Goal: Answer question/provide support: Share knowledge or assist other users

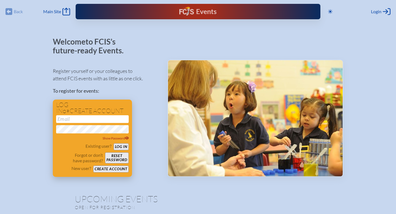
type input "[EMAIL_ADDRESS][DOMAIN_NAME]"
click at [124, 148] on button "Log in" at bounding box center [120, 146] width 15 height 7
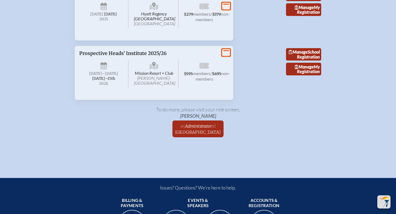
scroll to position [1158, 0]
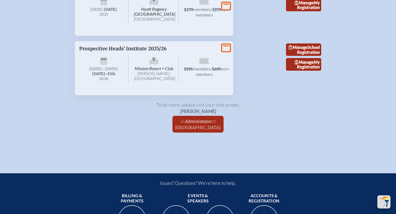
click at [227, 51] on icon at bounding box center [226, 47] width 8 height 7
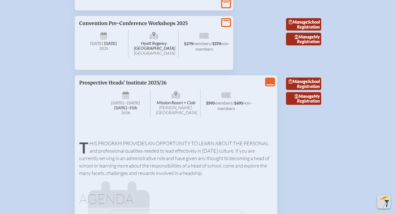
scroll to position [1122, 0]
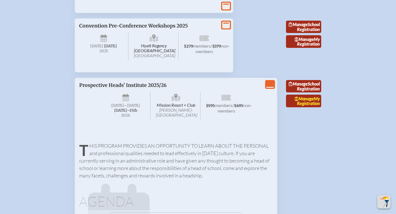
click at [305, 107] on link "Manage My Registration" at bounding box center [303, 101] width 35 height 13
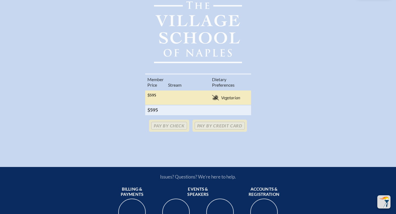
scroll to position [158, 0]
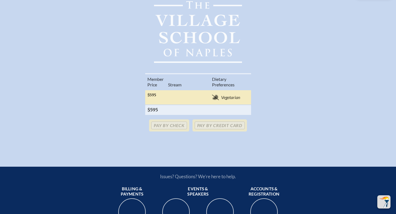
click at [158, 95] on td "$595" at bounding box center [155, 97] width 21 height 15
click at [148, 97] on td "$595" at bounding box center [155, 97] width 21 height 15
click at [151, 109] on th "$595" at bounding box center [155, 110] width 21 height 10
click at [206, 92] on td "25/26 Year 1 25/26 Year II 25/26 Year III 25/26 Extended" at bounding box center [188, 97] width 44 height 15
click at [229, 95] on span "Vegetarian" at bounding box center [230, 97] width 19 height 5
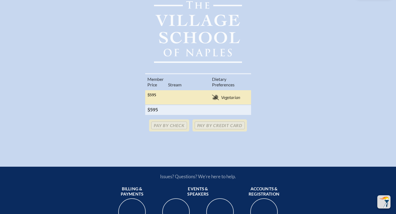
click at [187, 96] on td "25/26 Year 1 25/26 Year II 25/26 Year III 25/26 Extended" at bounding box center [188, 97] width 44 height 15
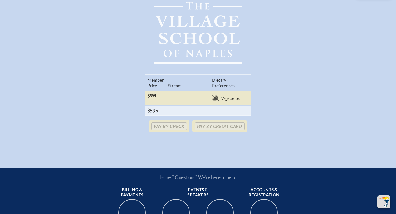
scroll to position [159, 0]
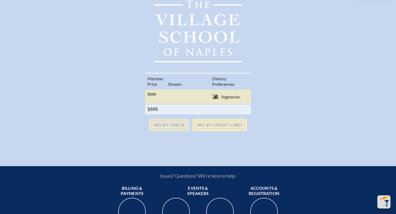
click at [227, 123] on p "Pay by Credit Card" at bounding box center [219, 125] width 54 height 12
click at [227, 98] on span "Vegetarian" at bounding box center [230, 96] width 19 height 5
click at [170, 106] on th at bounding box center [188, 109] width 44 height 10
click at [215, 125] on p "Pay by Credit Card" at bounding box center [219, 125] width 54 height 12
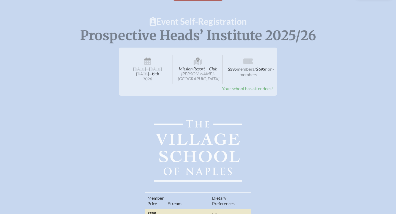
scroll to position [0, 0]
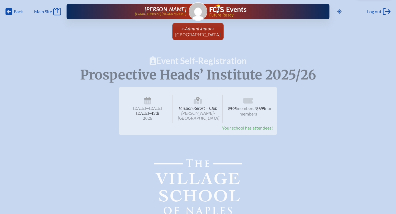
click at [233, 127] on span "Your school has attendees!" at bounding box center [247, 127] width 51 height 5
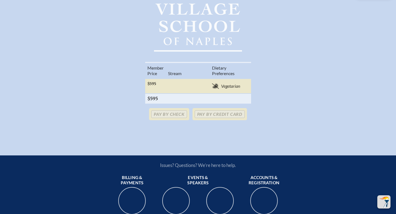
scroll to position [170, 0]
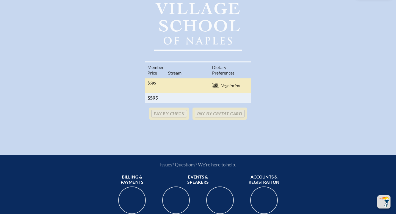
click at [212, 84] on icon at bounding box center [215, 85] width 7 height 5
click at [150, 84] on span "$595" at bounding box center [151, 83] width 9 height 5
click at [218, 87] on icon at bounding box center [215, 85] width 7 height 5
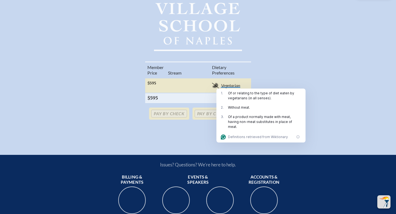
click at [156, 97] on th "$595" at bounding box center [155, 98] width 21 height 10
click at [146, 97] on th "$595" at bounding box center [155, 98] width 21 height 10
click at [145, 97] on th "$595" at bounding box center [155, 98] width 21 height 10
click at [108, 87] on div "Memb . er Price Stream Diet ary Preferences [PERSON_NAME] [EMAIL_ADDRESS][DOMAI…" at bounding box center [197, 84] width 365 height 46
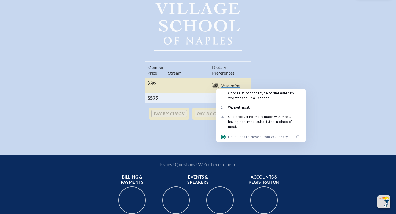
click at [107, 87] on div "Memb . er Price Stream Diet ary Preferences [PERSON_NAME] [EMAIL_ADDRESS][DOMAI…" at bounding box center [197, 84] width 365 height 46
click at [359, 39] on div "[GEOGRAPHIC_DATA]" at bounding box center [198, 19] width 378 height 64
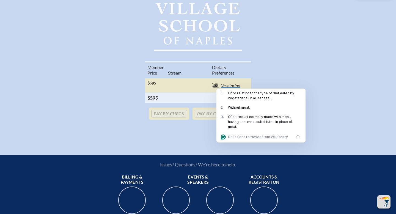
click at [349, 141] on div "Back Back Main Site Main Site Toggle to Dark Mode Log out Log out [PERSON_NAME]…" at bounding box center [198, 82] width 396 height 505
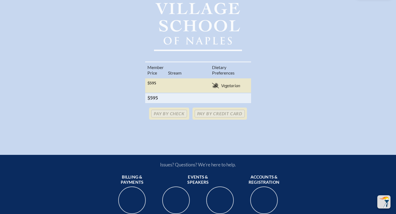
click at [349, 141] on div "Back Back Main Site Main Site Toggle to Dark Mode Log out Log out [PERSON_NAME]…" at bounding box center [198, 82] width 396 height 505
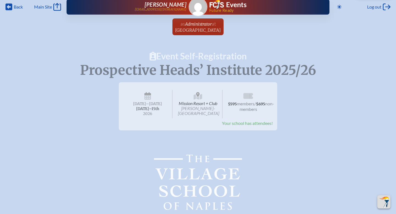
scroll to position [0, 0]
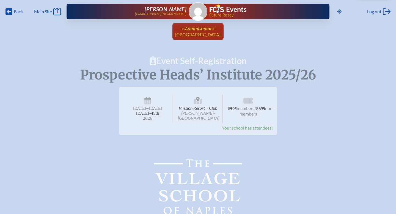
click at [209, 30] on span "Administrator" at bounding box center [198, 28] width 27 height 5
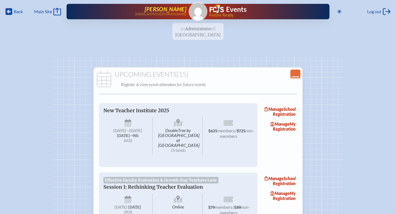
click at [169, 10] on span "[PERSON_NAME]" at bounding box center [166, 9] width 42 height 7
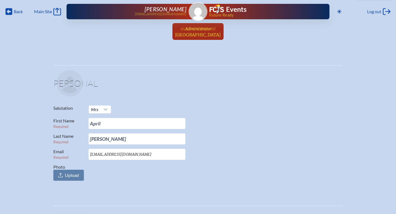
click at [208, 32] on span "at [GEOGRAPHIC_DATA]" at bounding box center [198, 31] width 46 height 12
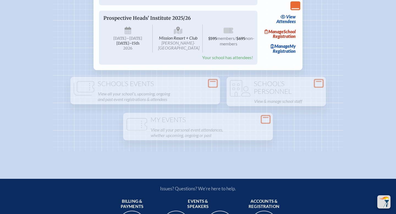
scroll to position [1068, 0]
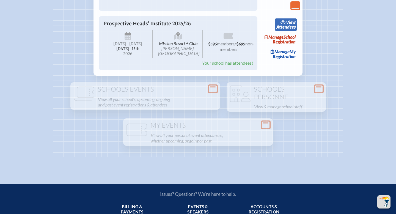
click at [291, 31] on link "view Attendees" at bounding box center [285, 24] width 22 height 13
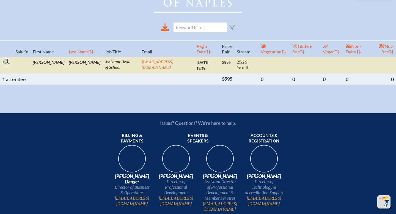
scroll to position [212, 0]
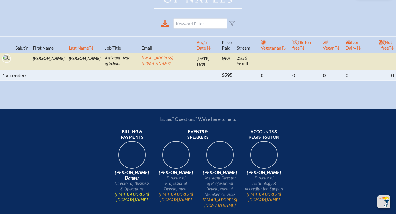
click at [136, 192] on link "[EMAIL_ADDRESS][DOMAIN_NAME]" at bounding box center [132, 197] width 40 height 11
drag, startPoint x: 106, startPoint y: 189, endPoint x: 149, endPoint y: 190, distance: 43.4
click at [149, 190] on ul "Billing & payments [PERSON_NAME] Danger Director of Business & Operations [EMAI…" at bounding box center [197, 167] width 193 height 81
copy link "[EMAIL_ADDRESS][DOMAIN_NAME]"
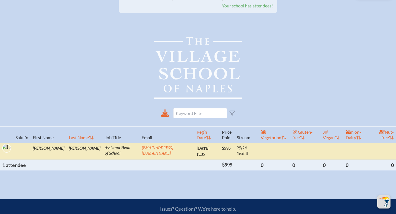
scroll to position [122, 0]
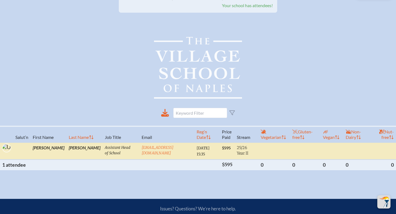
click at [66, 146] on td "[PERSON_NAME]" at bounding box center [84, 150] width 36 height 17
click at [102, 147] on td "Assistant Head of School" at bounding box center [120, 150] width 37 height 17
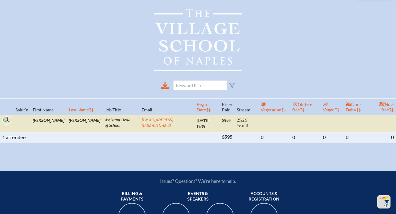
scroll to position [149, 0]
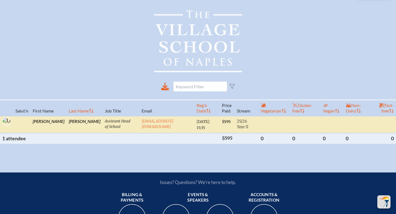
click at [237, 119] on span "25/26 Year II" at bounding box center [243, 124] width 12 height 10
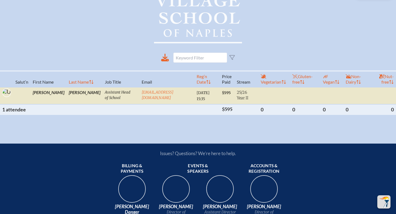
scroll to position [178, 0]
